Goal: Transaction & Acquisition: Obtain resource

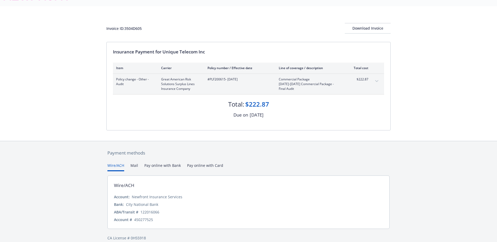
scroll to position [20, 0]
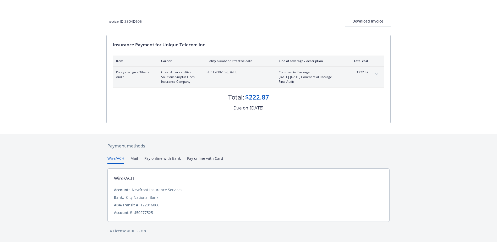
click at [150, 159] on button "Pay online with Bank" at bounding box center [162, 160] width 36 height 9
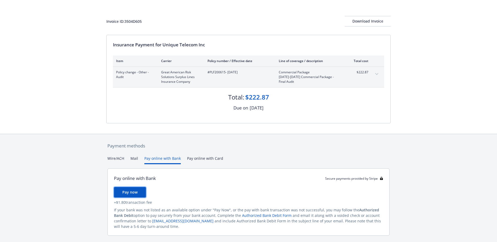
click at [139, 191] on button "Pay now" at bounding box center [130, 192] width 32 height 10
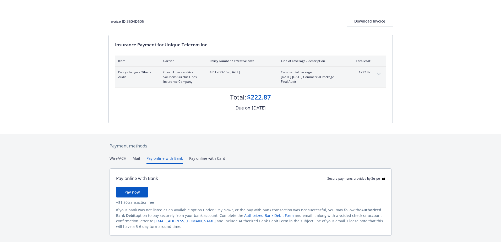
click at [121, 158] on button "Wire/ACH" at bounding box center [118, 160] width 17 height 9
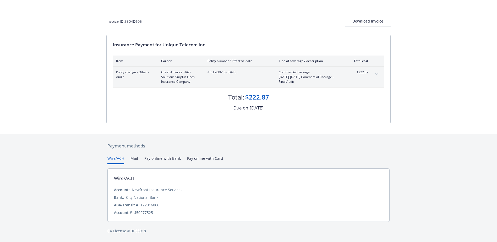
scroll to position [9, 0]
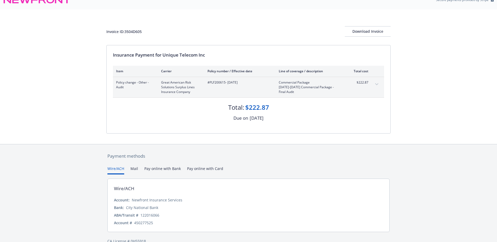
click at [196, 160] on div "Payment methods Wire/ACH Mail Pay online with Bank Pay online with Card Wire/AC…" at bounding box center [248, 198] width 284 height 108
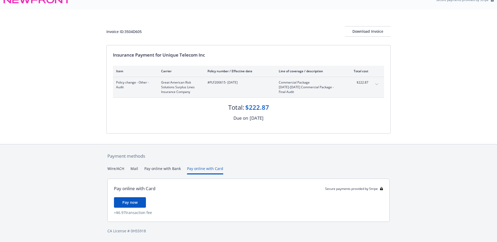
click at [159, 169] on button "Pay online with Bank" at bounding box center [162, 170] width 36 height 9
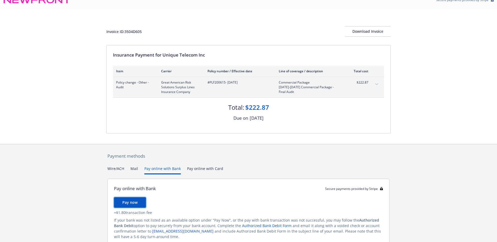
click at [135, 203] on span "Pay now" at bounding box center [129, 202] width 15 height 5
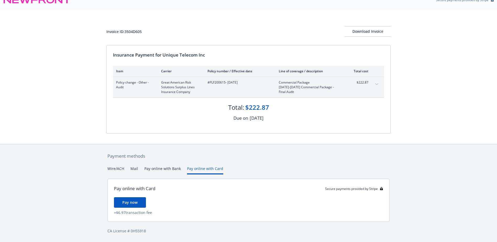
click at [199, 169] on button "Pay online with Card" at bounding box center [205, 170] width 36 height 9
click at [139, 202] on button "Pay now" at bounding box center [130, 202] width 32 height 10
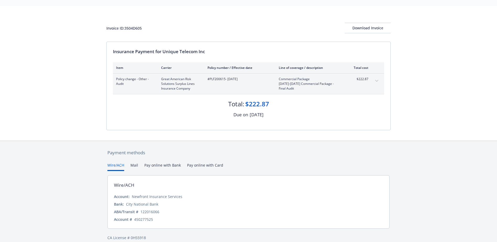
scroll to position [20, 0]
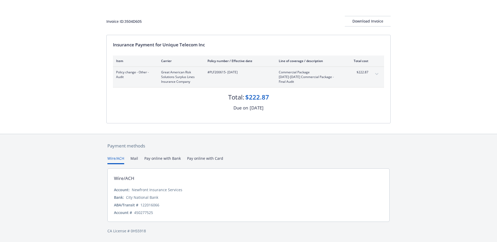
click at [135, 160] on button "Mail" at bounding box center [135, 160] width 8 height 9
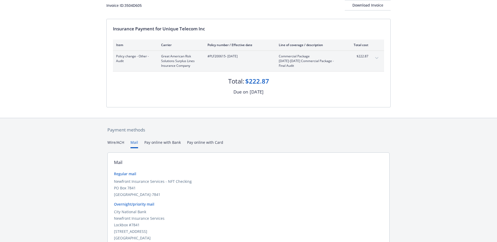
scroll to position [0, 0]
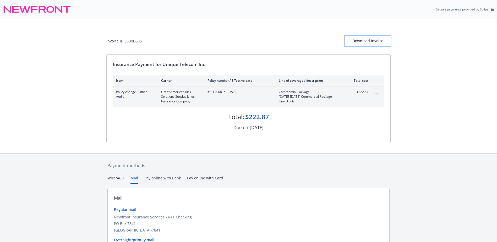
click at [368, 41] on div "Download Invoice" at bounding box center [368, 41] width 46 height 10
